Goal: Task Accomplishment & Management: Use online tool/utility

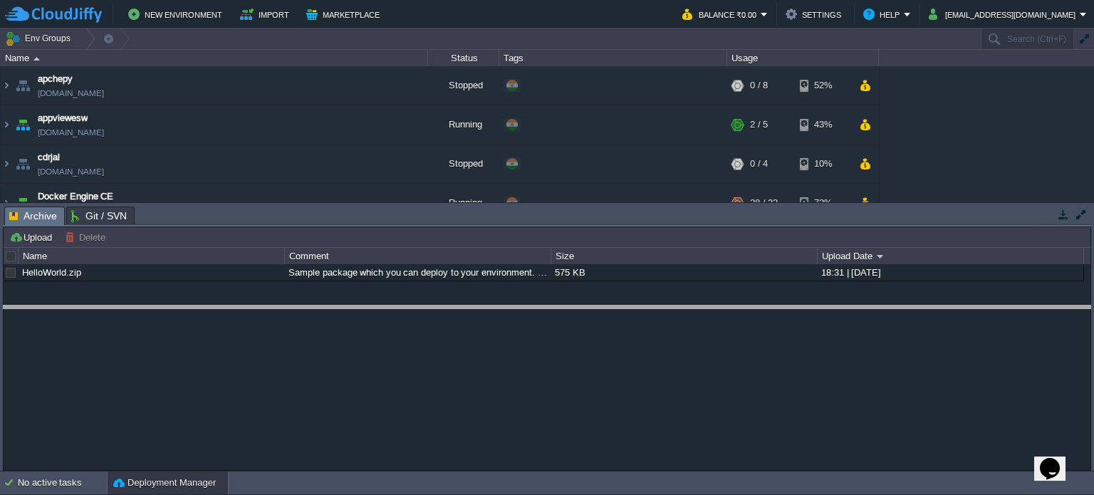
drag, startPoint x: 635, startPoint y: 221, endPoint x: 640, endPoint y: 318, distance: 97.7
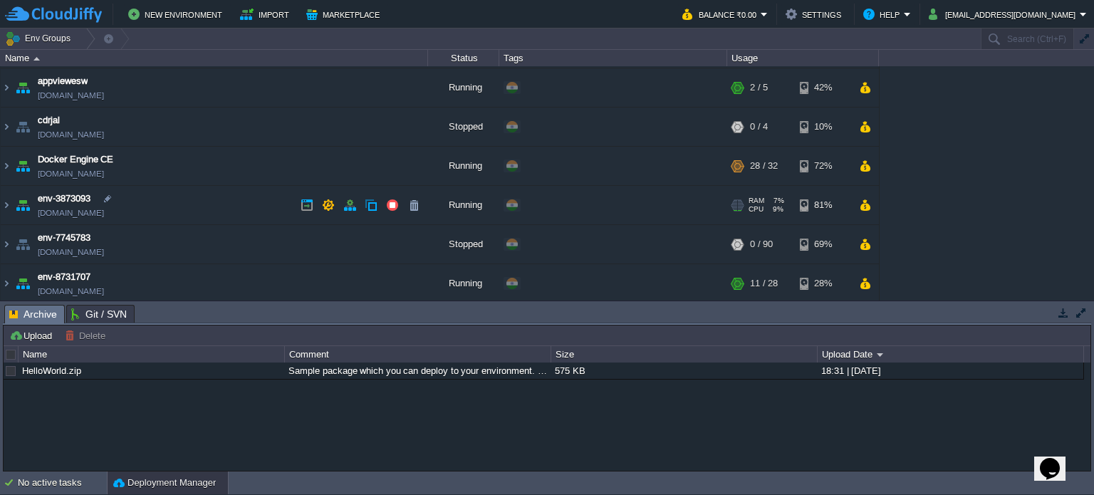
scroll to position [38, 0]
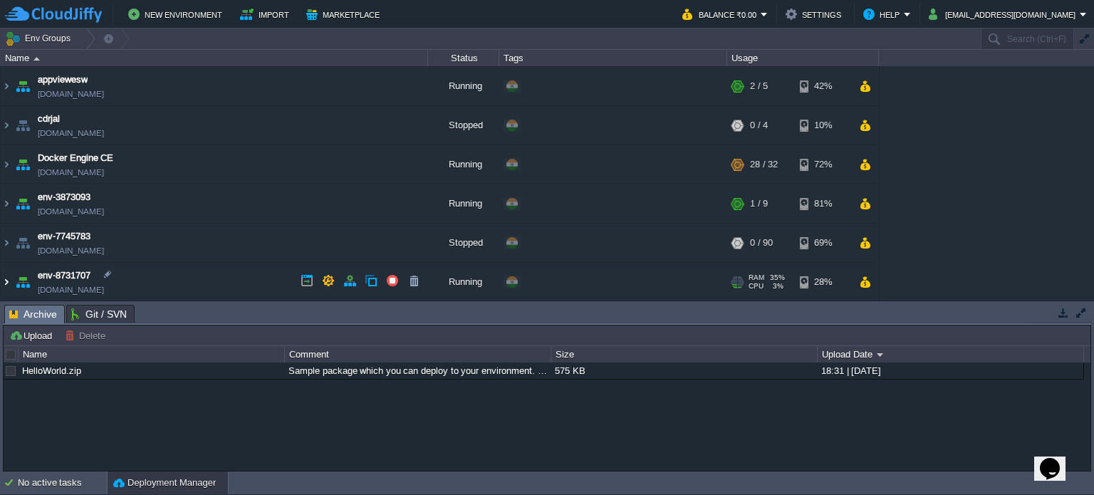
click at [5, 277] on img at bounding box center [6, 282] width 11 height 38
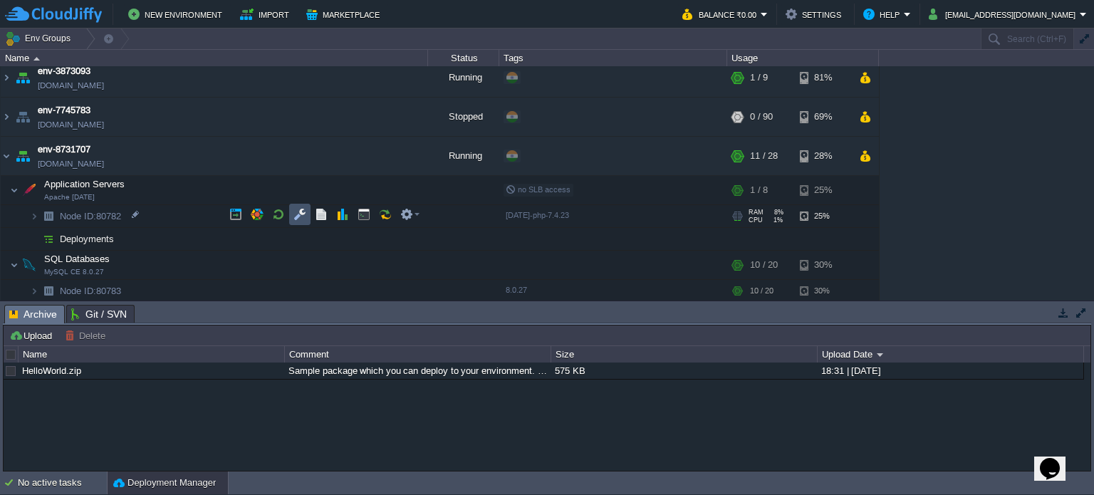
click at [294, 216] on button "button" at bounding box center [300, 214] width 13 height 13
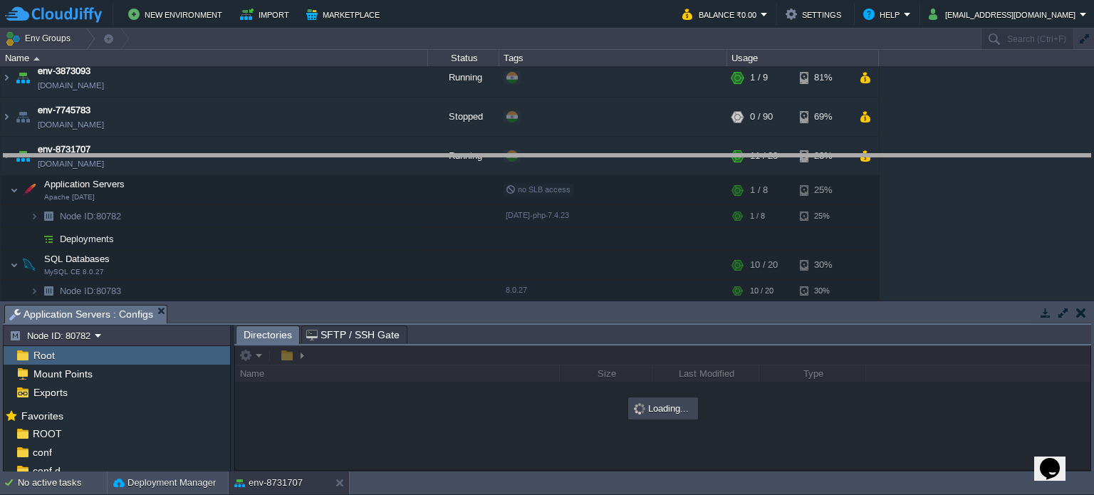
drag, startPoint x: 439, startPoint y: 313, endPoint x: 430, endPoint y: 156, distance: 157.0
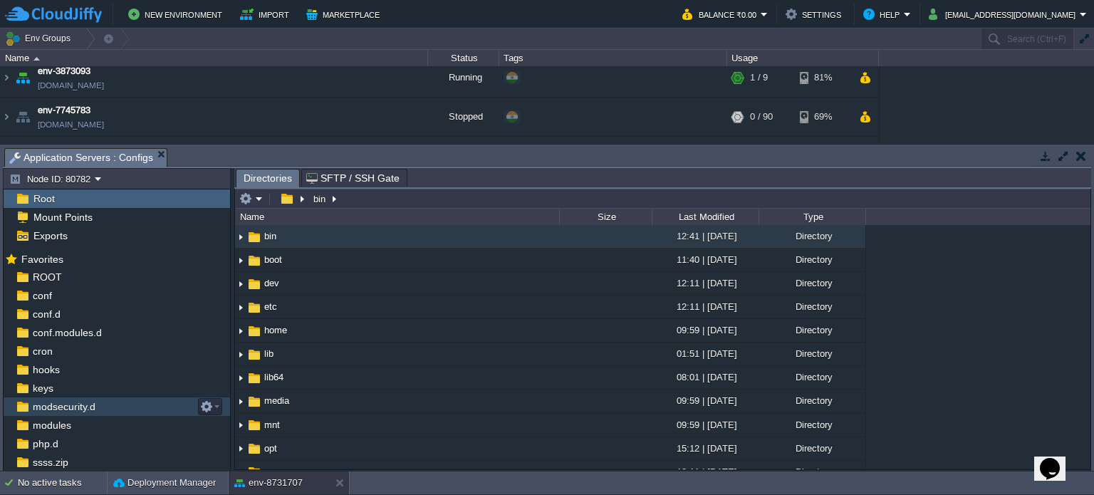
scroll to position [71, 0]
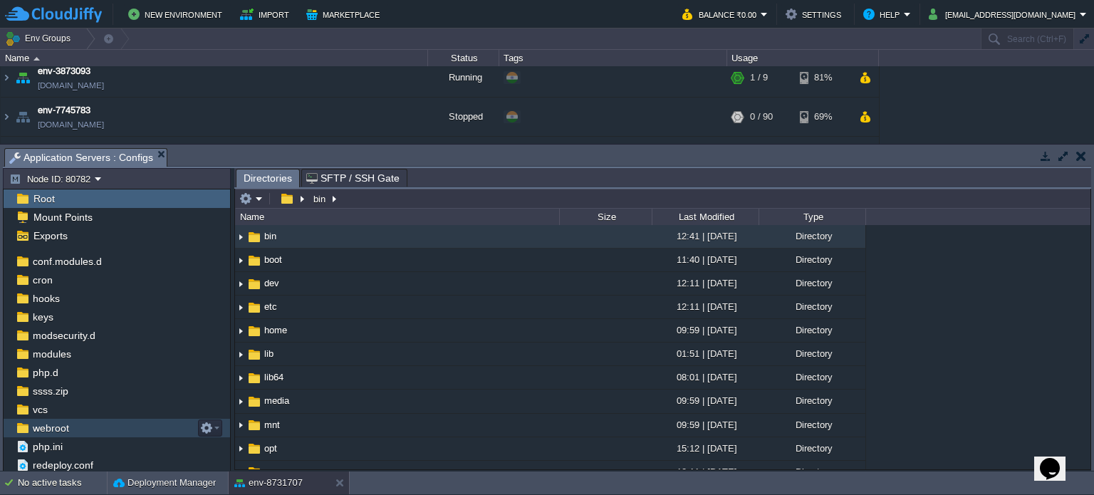
click at [51, 430] on span "webroot" at bounding box center [50, 428] width 41 height 13
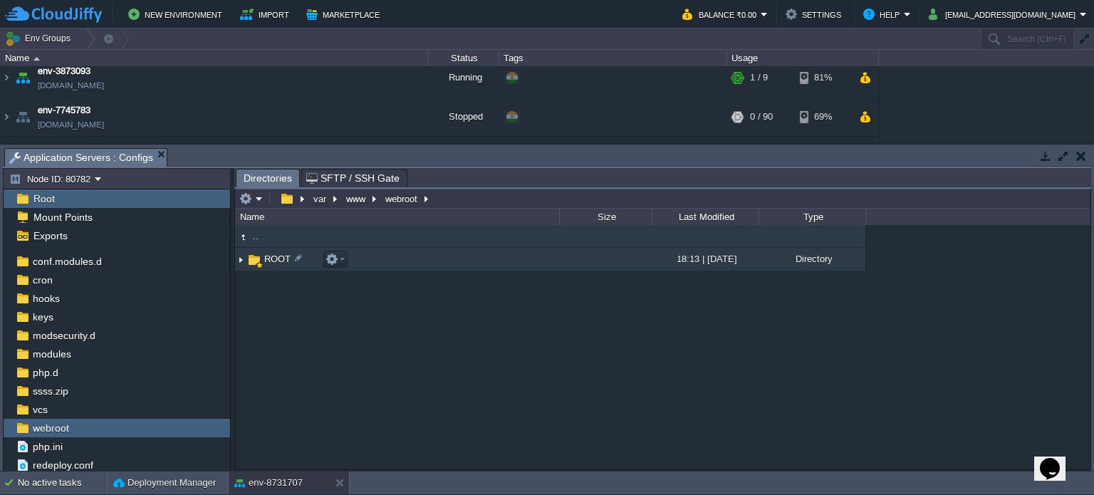
click at [282, 264] on span "ROOT" at bounding box center [277, 259] width 31 height 12
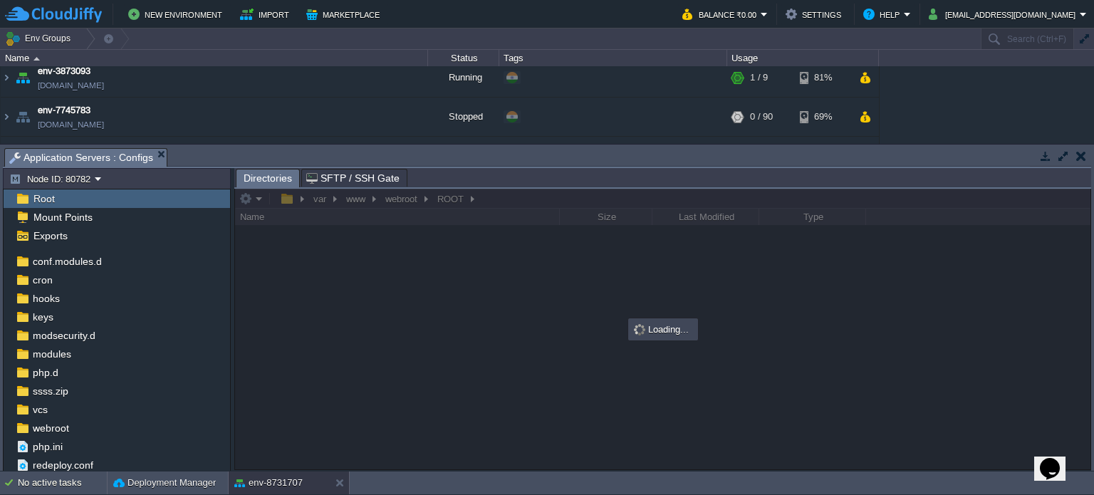
scroll to position [0, 0]
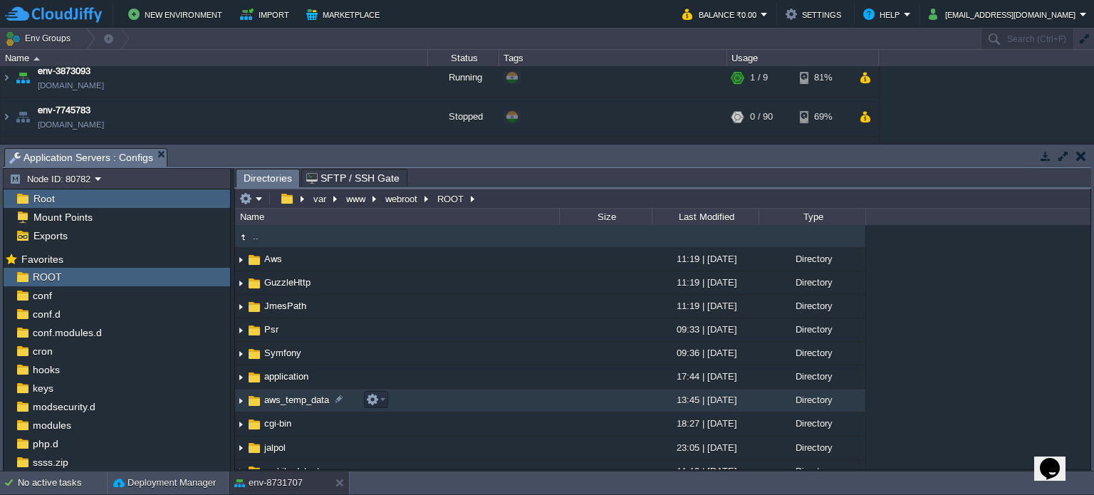
click at [291, 396] on span "aws_temp_data" at bounding box center [296, 400] width 69 height 12
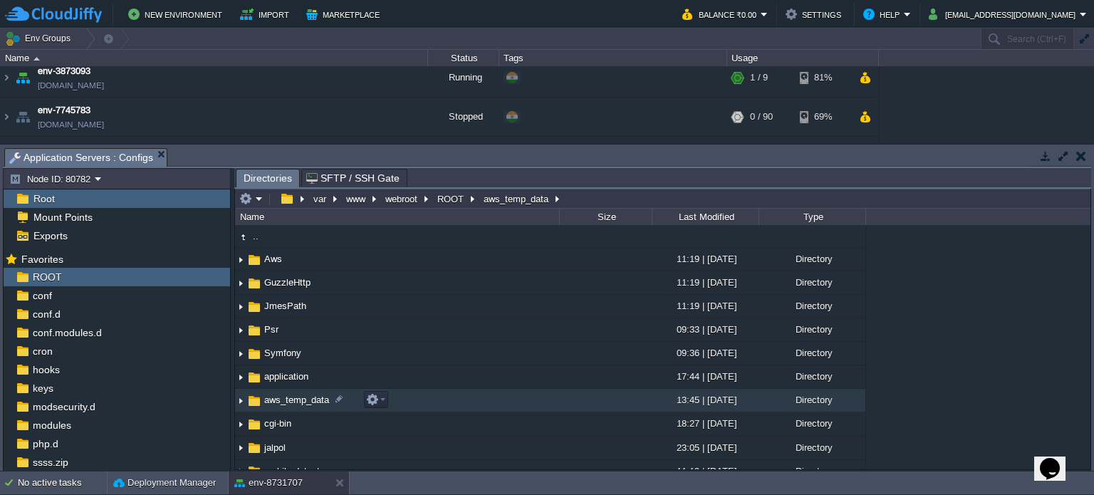
click at [291, 396] on span "aws_temp_data" at bounding box center [296, 400] width 69 height 12
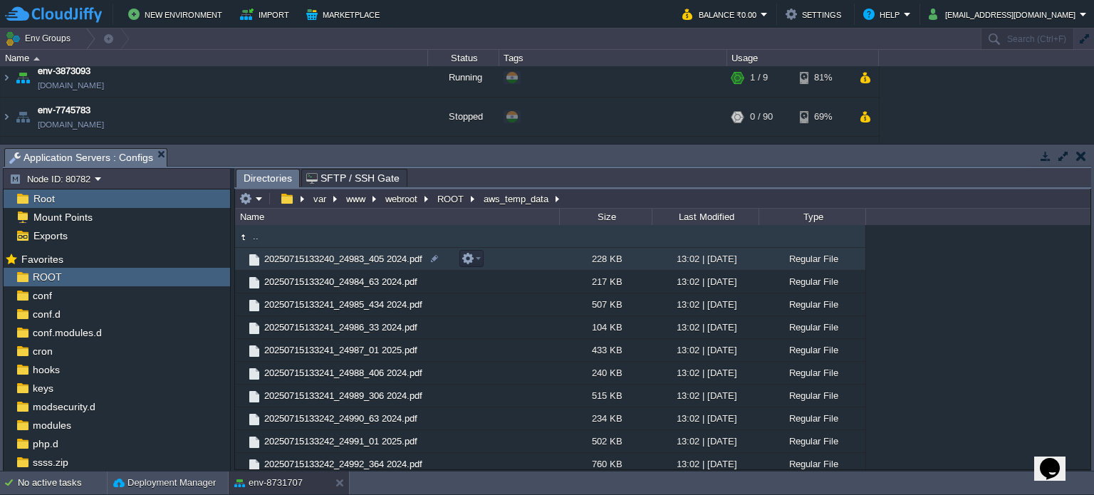
click at [319, 266] on td "20250715133240_24983_405 2024.pdf" at bounding box center [397, 259] width 324 height 23
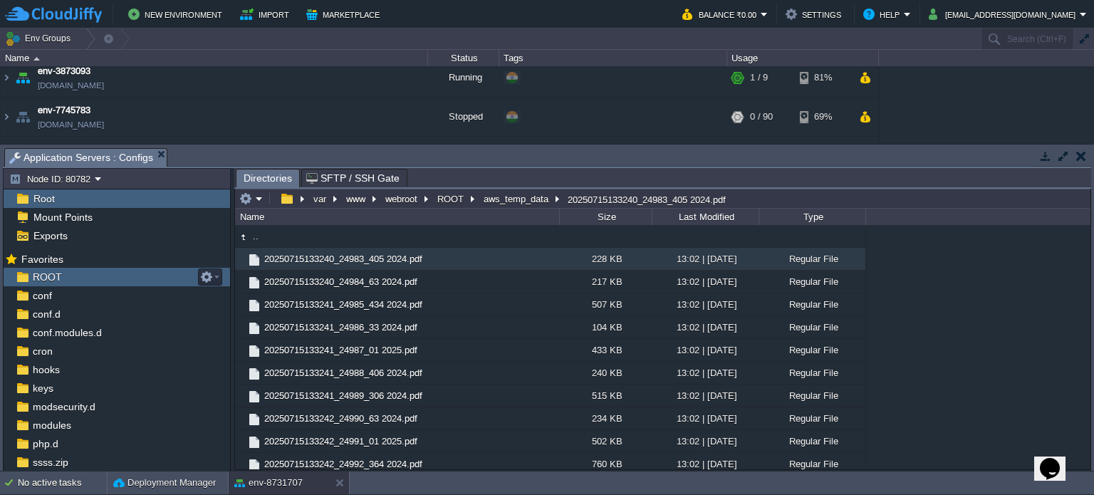
click at [41, 276] on span "ROOT" at bounding box center [47, 277] width 34 height 13
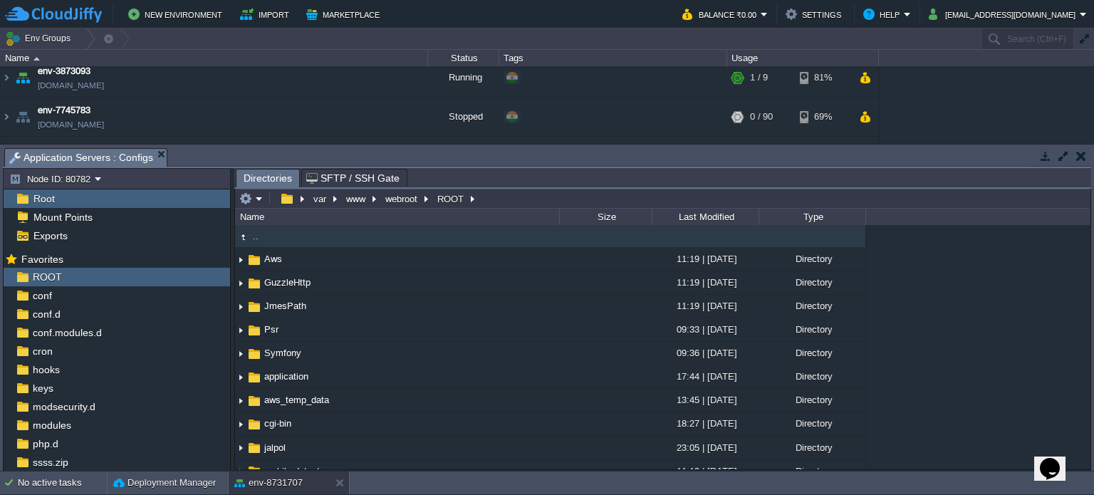
click at [1079, 153] on button "button" at bounding box center [1081, 156] width 10 height 13
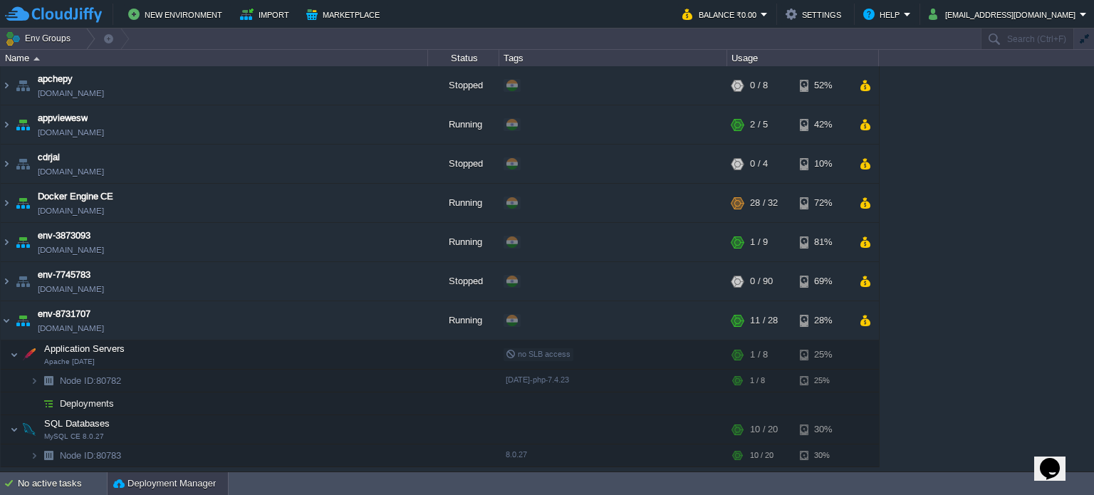
click at [179, 481] on button "Deployment Manager" at bounding box center [164, 484] width 103 height 14
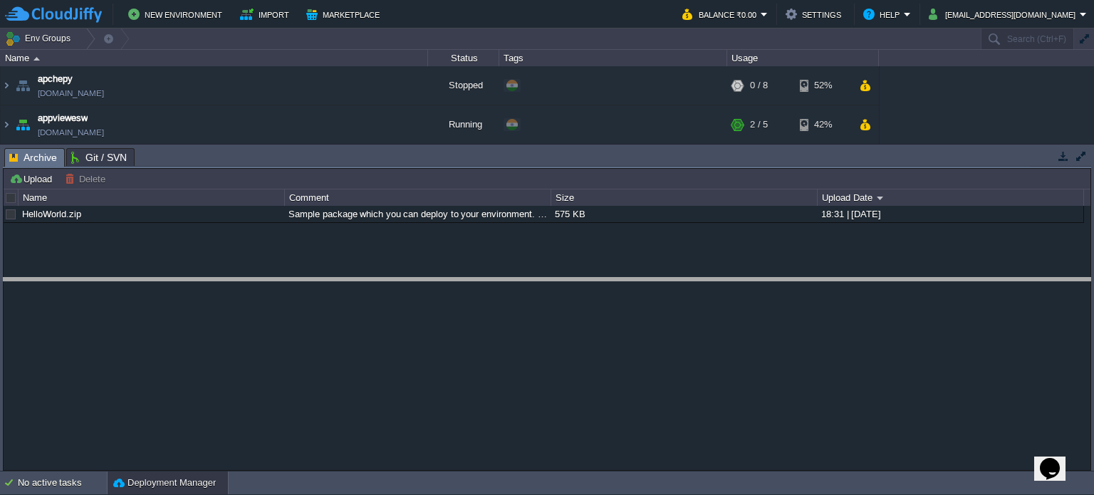
drag, startPoint x: 288, startPoint y: 155, endPoint x: 275, endPoint y: 286, distance: 131.0
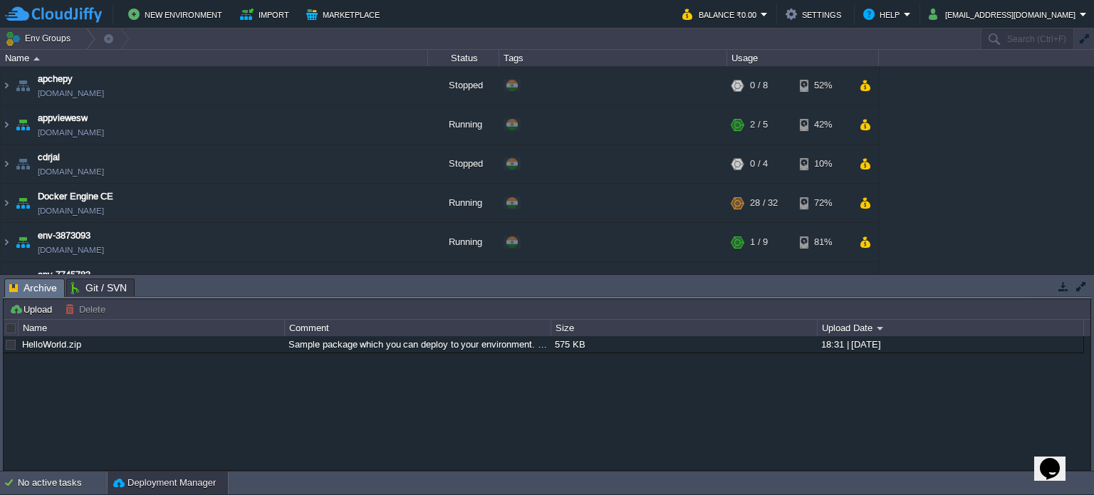
click at [1086, 291] on button "button" at bounding box center [1081, 286] width 13 height 13
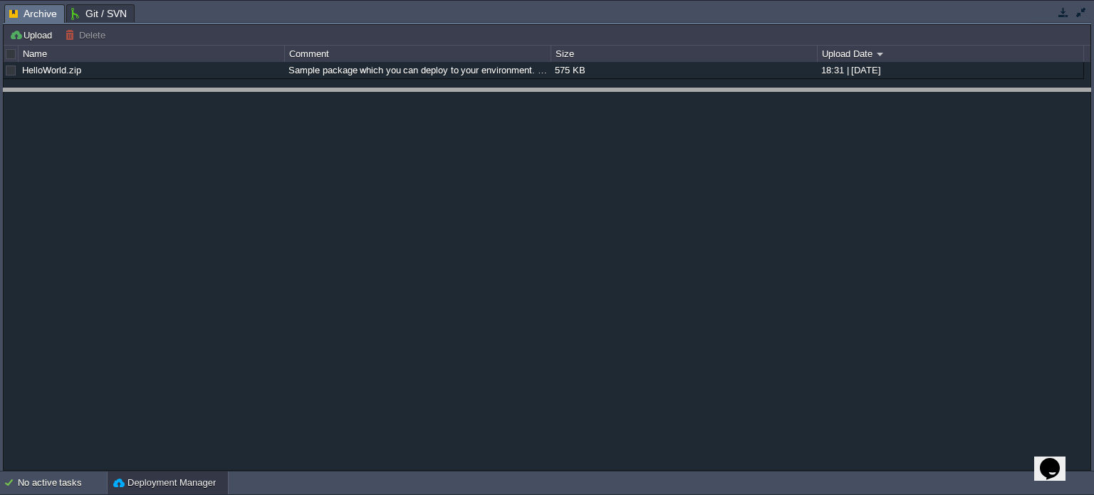
drag, startPoint x: 938, startPoint y: 17, endPoint x: 932, endPoint y: 273, distance: 255.8
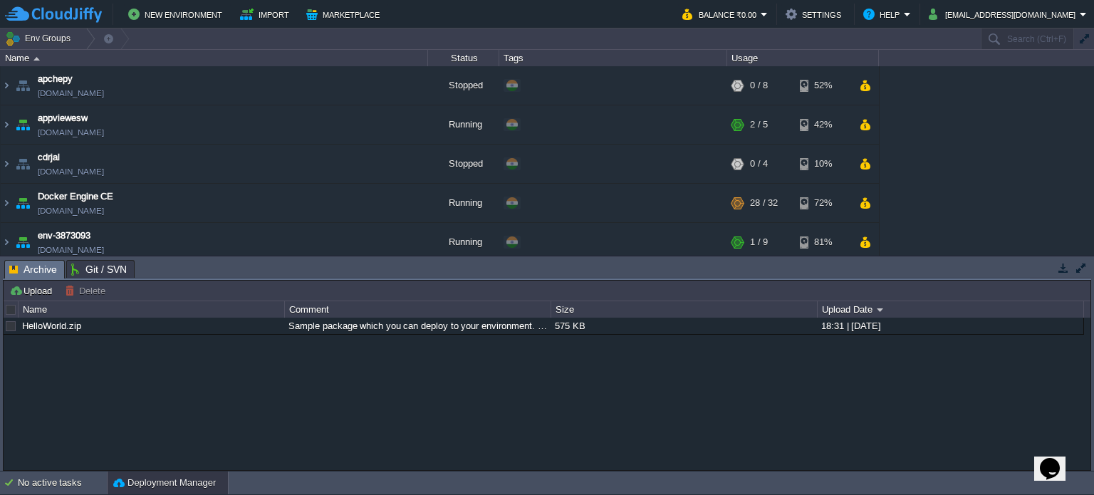
click at [165, 490] on div "Deployment Manager" at bounding box center [168, 483] width 120 height 23
